Goal: Task Accomplishment & Management: Use online tool/utility

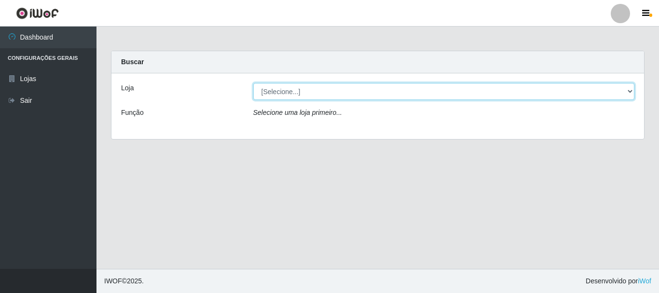
drag, startPoint x: 383, startPoint y: 91, endPoint x: 375, endPoint y: 91, distance: 7.7
click at [383, 91] on select "[Selecione...] Casatudo BR" at bounding box center [444, 91] width 382 height 17
select select "197"
click at [253, 83] on select "[Selecione...] Casatudo BR" at bounding box center [444, 91] width 382 height 17
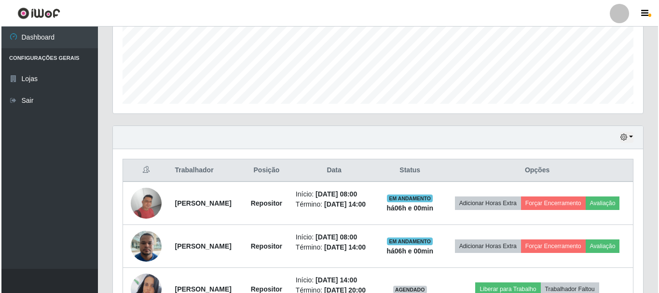
scroll to position [327, 0]
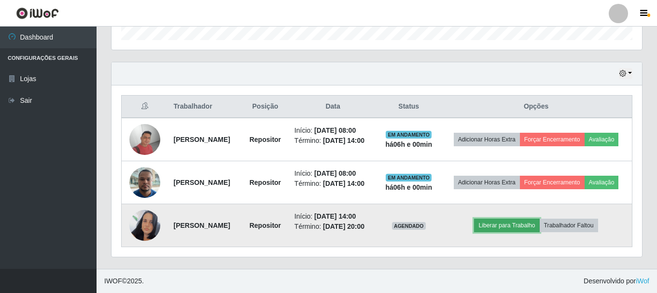
click at [522, 222] on button "Liberar para Trabalho" at bounding box center [506, 226] width 65 height 14
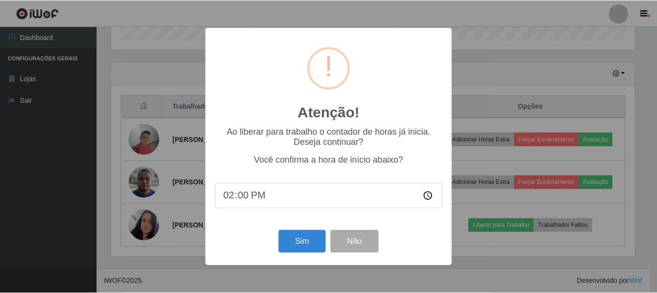
scroll to position [200, 526]
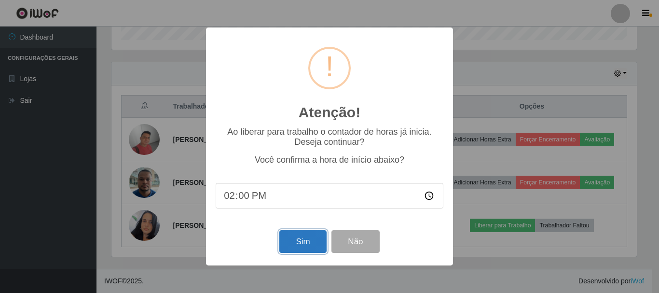
click at [293, 237] on button "Sim" at bounding box center [302, 241] width 47 height 23
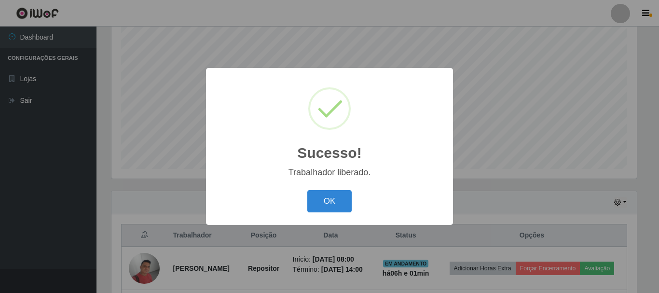
click at [307, 190] on button "OK" at bounding box center [329, 201] width 45 height 23
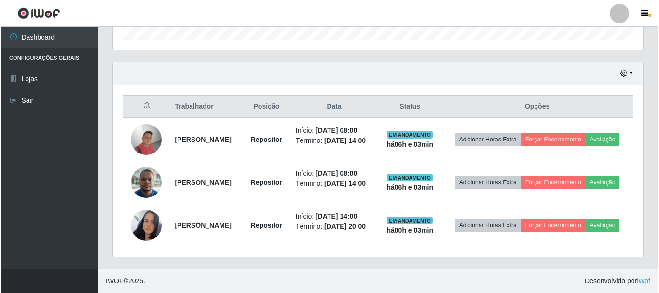
scroll to position [327, 0]
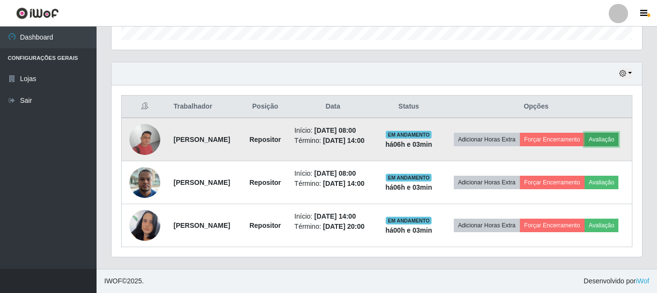
click at [584, 133] on button "Avaliação" at bounding box center [601, 140] width 34 height 14
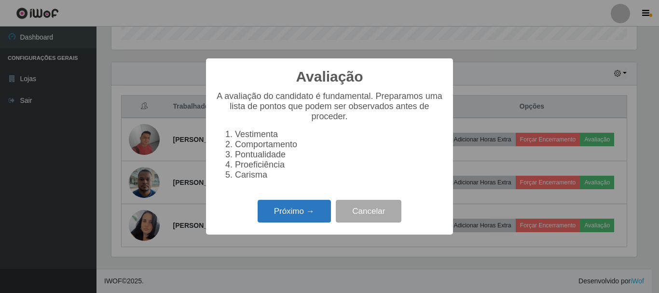
click at [295, 216] on button "Próximo →" at bounding box center [294, 211] width 73 height 23
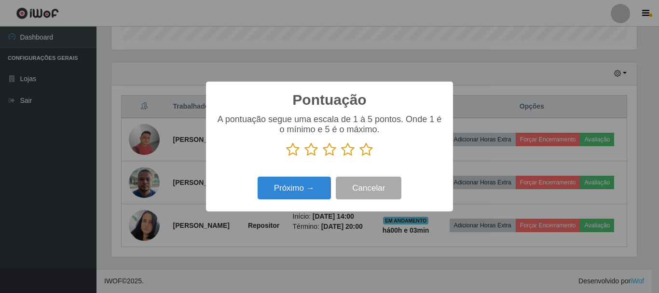
click at [367, 150] on icon at bounding box center [367, 149] width 14 height 14
click at [360, 157] on input "radio" at bounding box center [360, 157] width 0 height 0
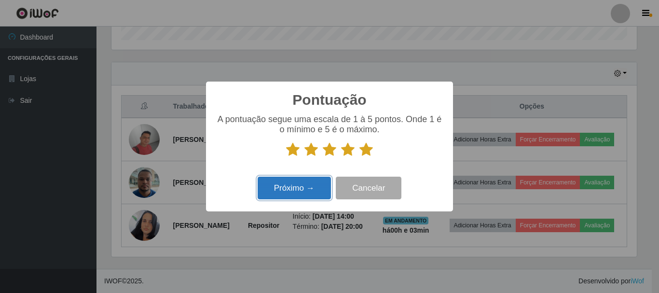
click at [315, 198] on button "Próximo →" at bounding box center [294, 188] width 73 height 23
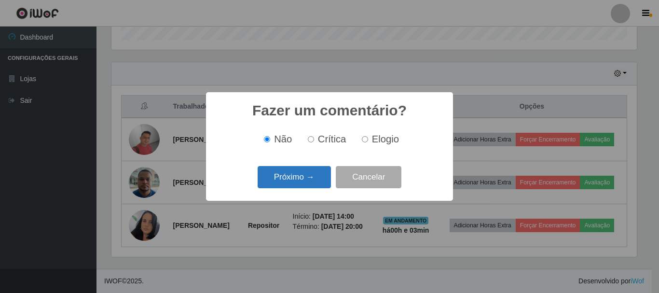
click at [298, 181] on button "Próximo →" at bounding box center [294, 177] width 73 height 23
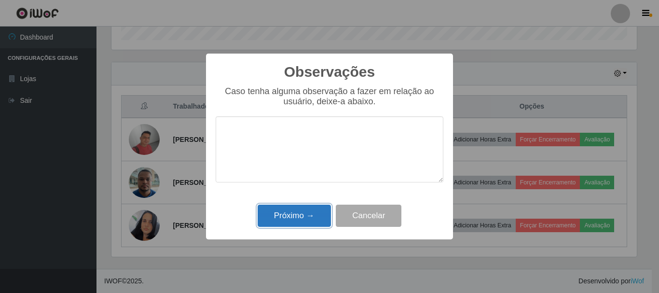
click at [296, 217] on button "Próximo →" at bounding box center [294, 216] width 73 height 23
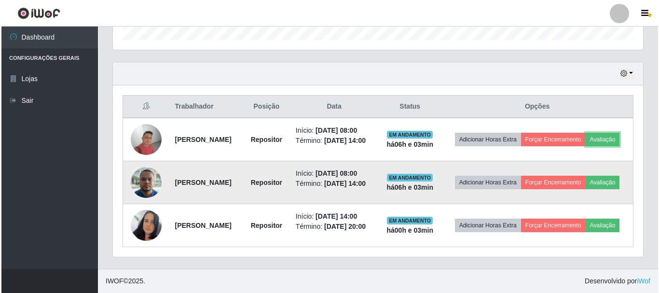
scroll to position [200, 530]
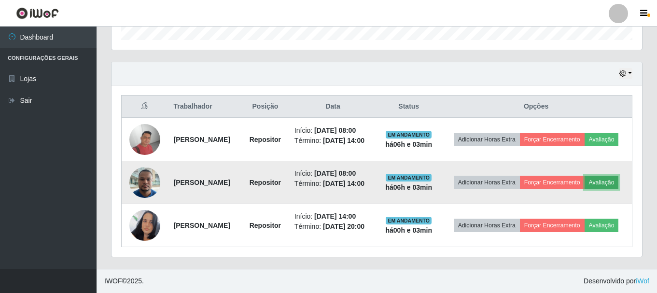
click at [584, 182] on button "Avaliação" at bounding box center [601, 183] width 34 height 14
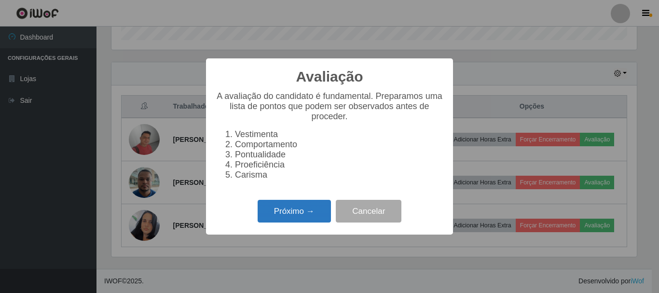
click at [301, 216] on button "Próximo →" at bounding box center [294, 211] width 73 height 23
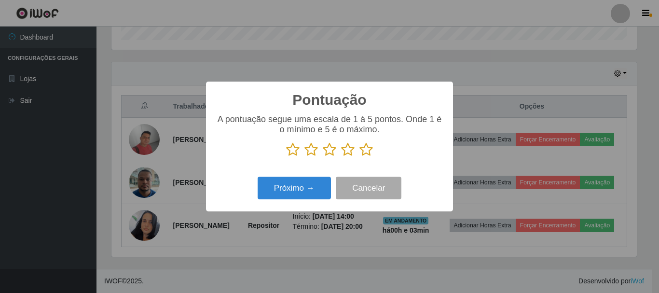
scroll to position [482433, 482108]
click at [355, 148] on p at bounding box center [330, 149] width 228 height 14
click at [366, 156] on icon at bounding box center [367, 149] width 14 height 14
click at [360, 157] on input "radio" at bounding box center [360, 157] width 0 height 0
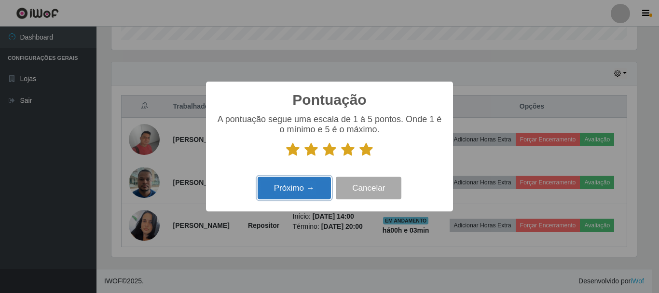
click at [310, 184] on button "Próximo →" at bounding box center [294, 188] width 73 height 23
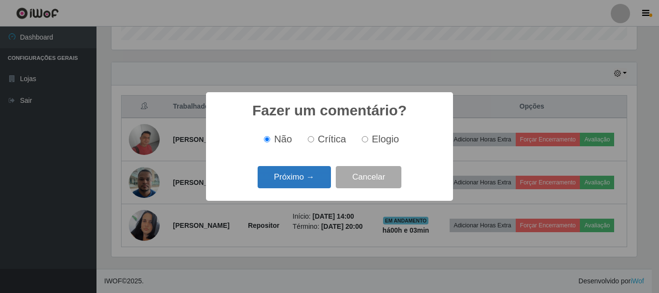
click at [296, 186] on button "Próximo →" at bounding box center [294, 177] width 73 height 23
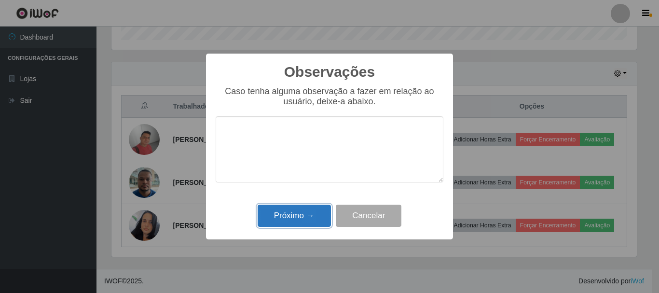
click at [299, 216] on button "Próximo →" at bounding box center [294, 216] width 73 height 23
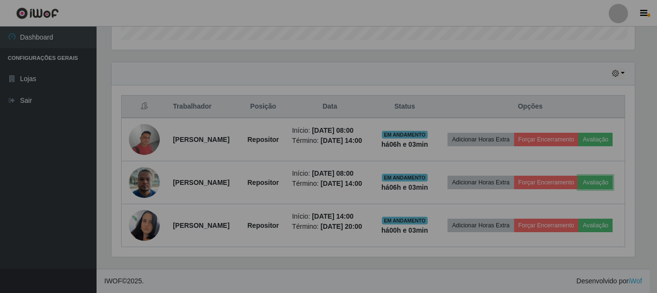
scroll to position [200, 530]
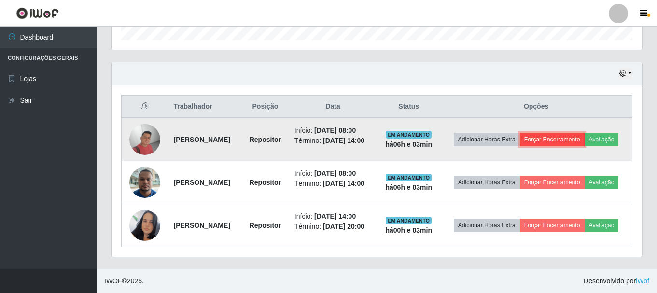
click at [584, 133] on button "Forçar Encerramento" at bounding box center [552, 140] width 65 height 14
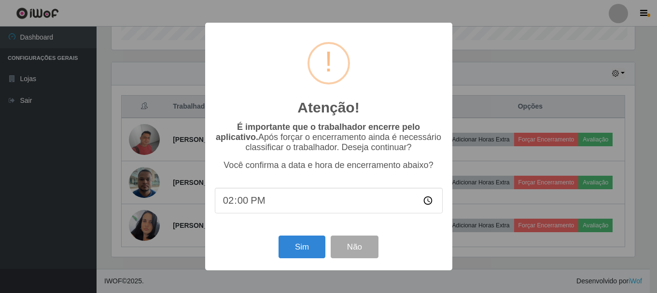
scroll to position [200, 526]
click at [291, 250] on button "Sim" at bounding box center [302, 247] width 47 height 23
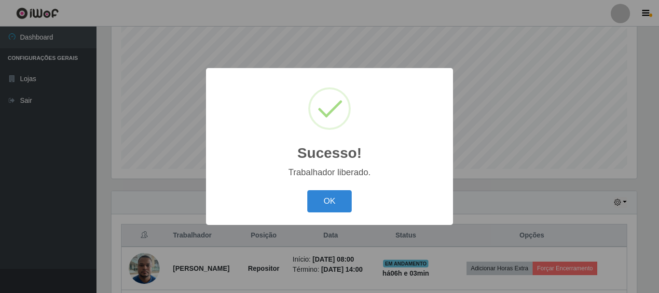
click at [358, 200] on div "OK Cancel" at bounding box center [330, 201] width 228 height 28
click at [311, 193] on button "OK" at bounding box center [329, 201] width 45 height 23
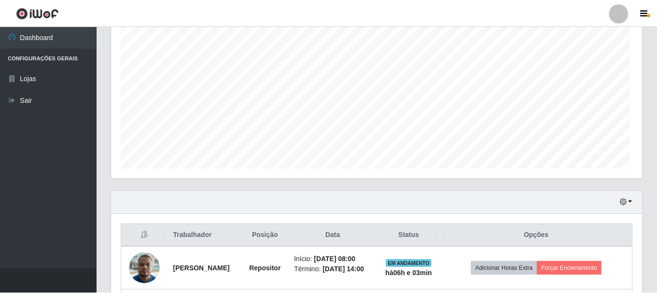
scroll to position [200, 530]
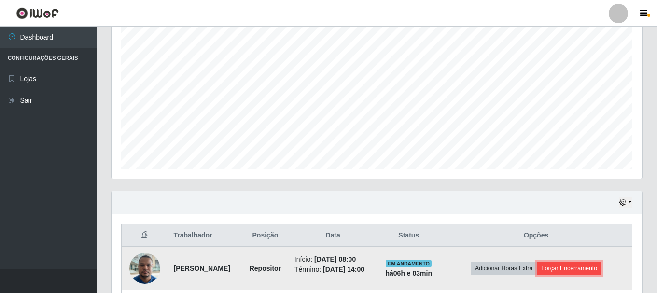
click at [573, 269] on button "Forçar Encerramento" at bounding box center [569, 269] width 65 height 14
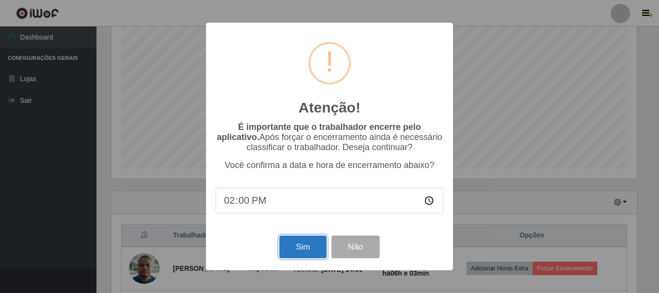
click at [306, 258] on button "Sim" at bounding box center [302, 247] width 47 height 23
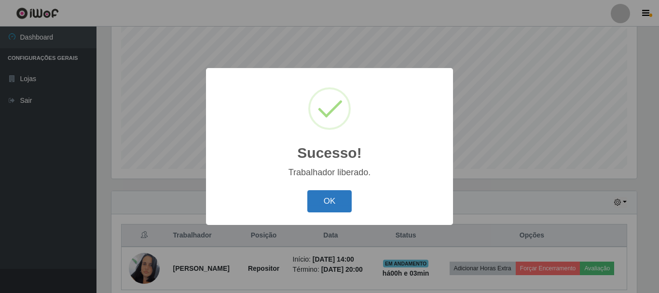
click at [315, 206] on button "OK" at bounding box center [329, 201] width 45 height 23
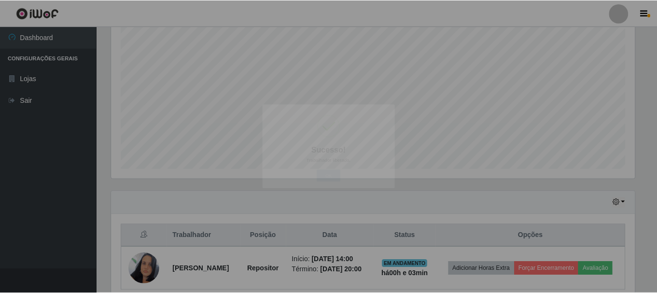
scroll to position [200, 530]
